Goal: Communication & Community: Ask a question

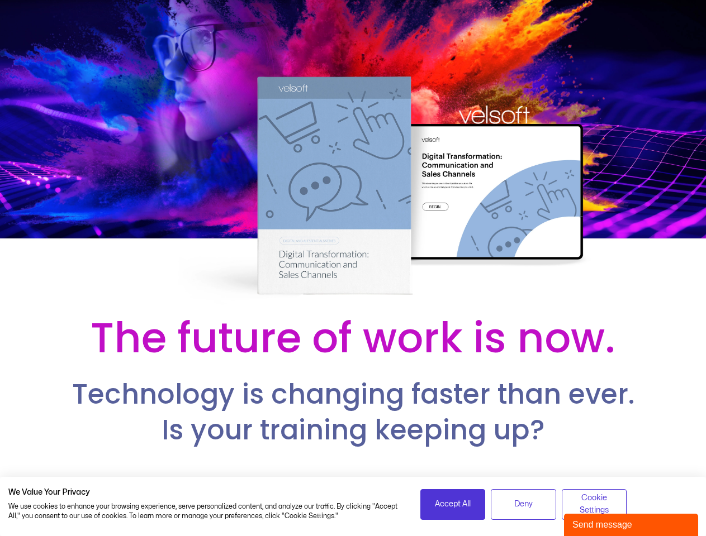
click at [353, 268] on div at bounding box center [353, 153] width 706 height 307
click at [453, 505] on span "Accept All" at bounding box center [453, 504] width 36 height 12
click at [523, 505] on p "Get the Digital Transformation Training Bundle — fully customizable, ready-to-d…" at bounding box center [352, 498] width 689 height 33
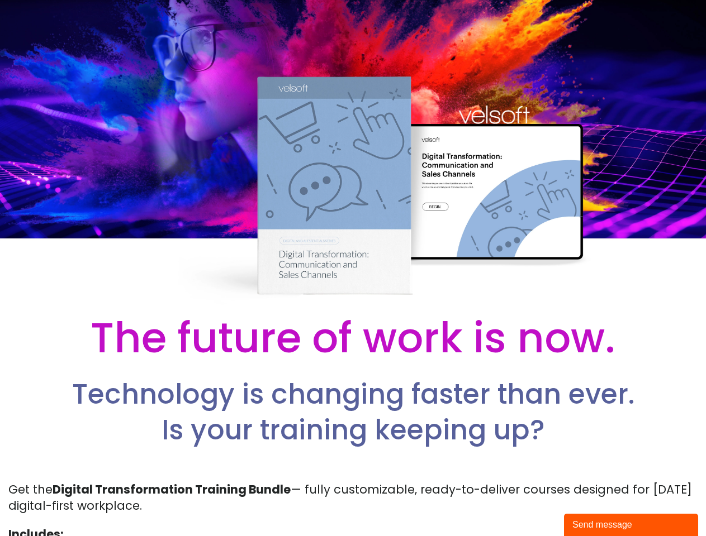
click at [594, 505] on p "Get the Digital Transformation Training Bundle — fully customizable, ready-to-d…" at bounding box center [352, 498] width 689 height 33
click at [631, 525] on div "Send message" at bounding box center [630, 524] width 117 height 13
